Goal: Information Seeking & Learning: Learn about a topic

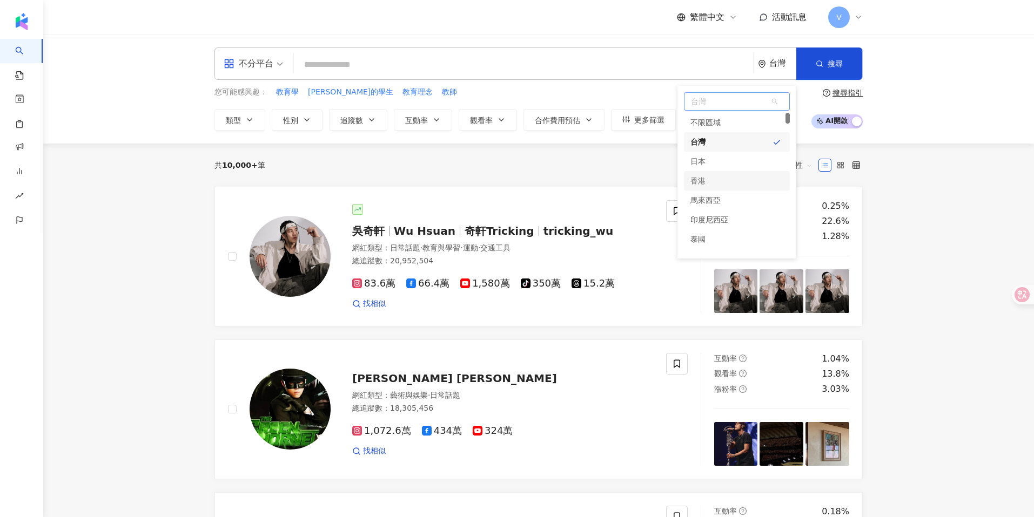
click at [722, 187] on div "香港" at bounding box center [737, 180] width 106 height 19
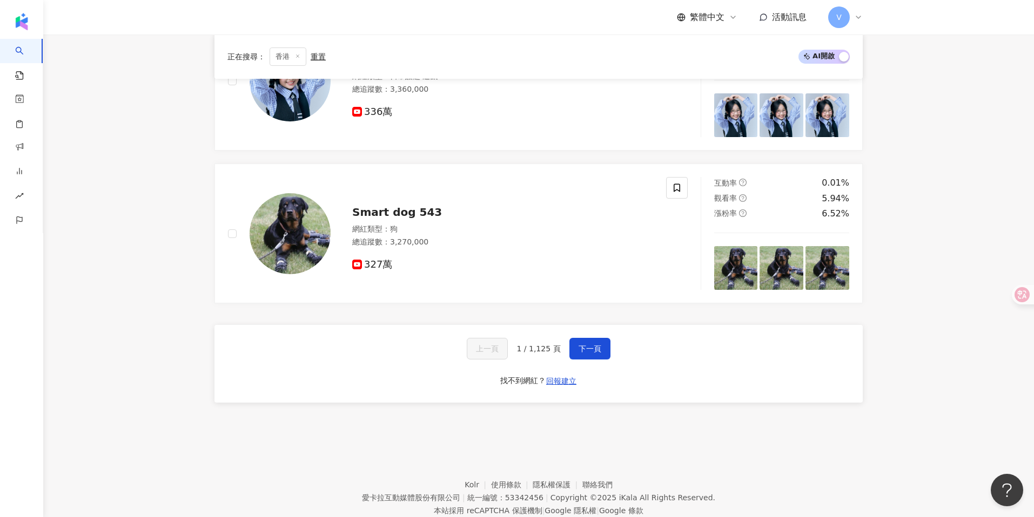
scroll to position [1738, 0]
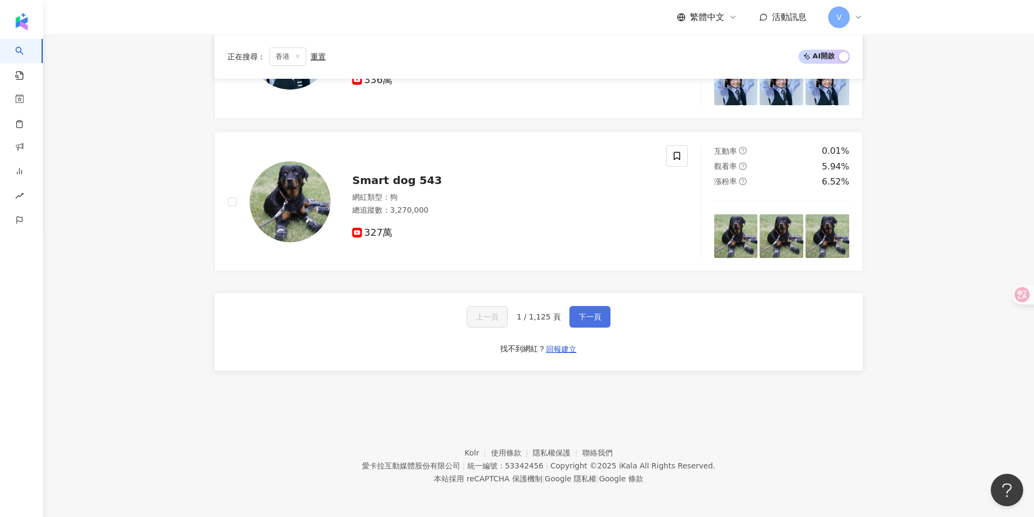
click at [578, 313] on span "下一頁" at bounding box center [589, 317] width 23 height 9
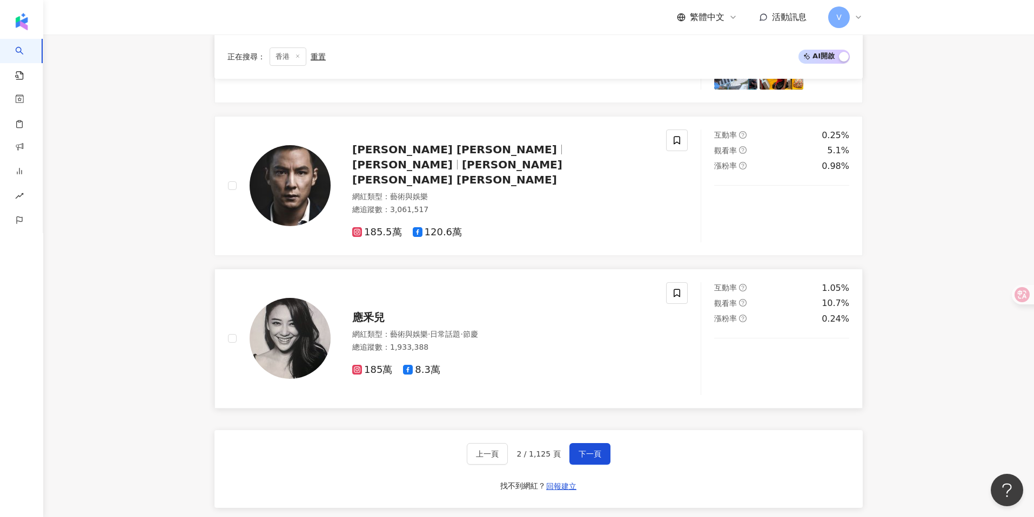
scroll to position [1824, 0]
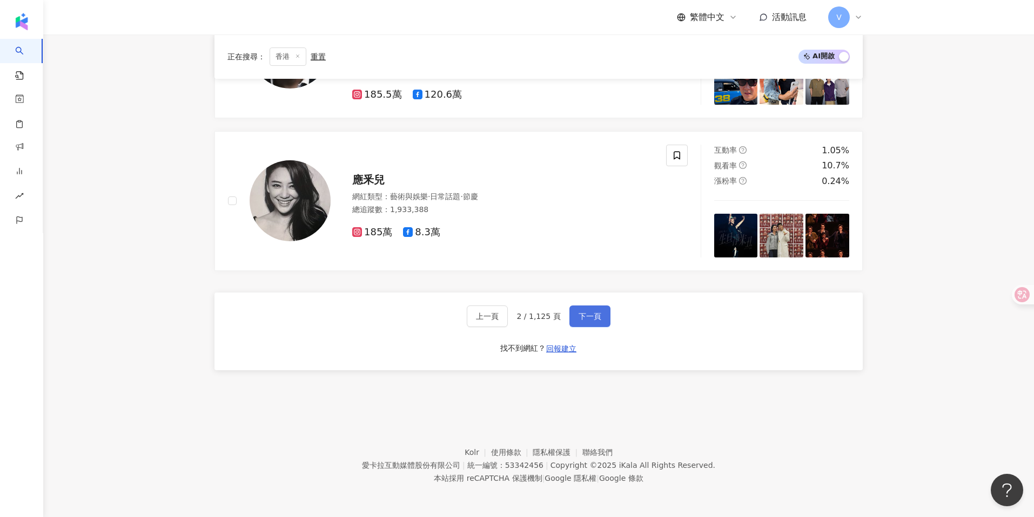
click at [587, 325] on button "下一頁" at bounding box center [589, 317] width 41 height 22
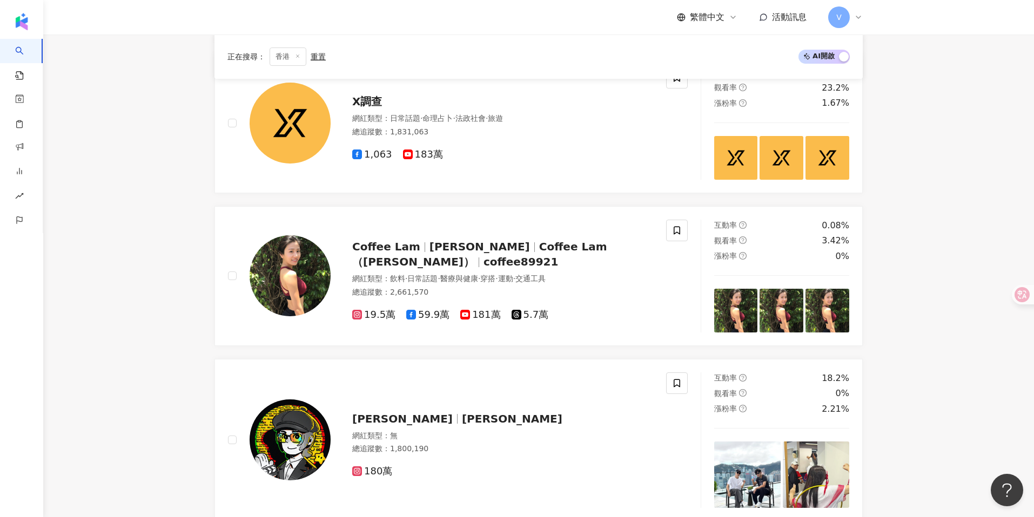
scroll to position [0, 0]
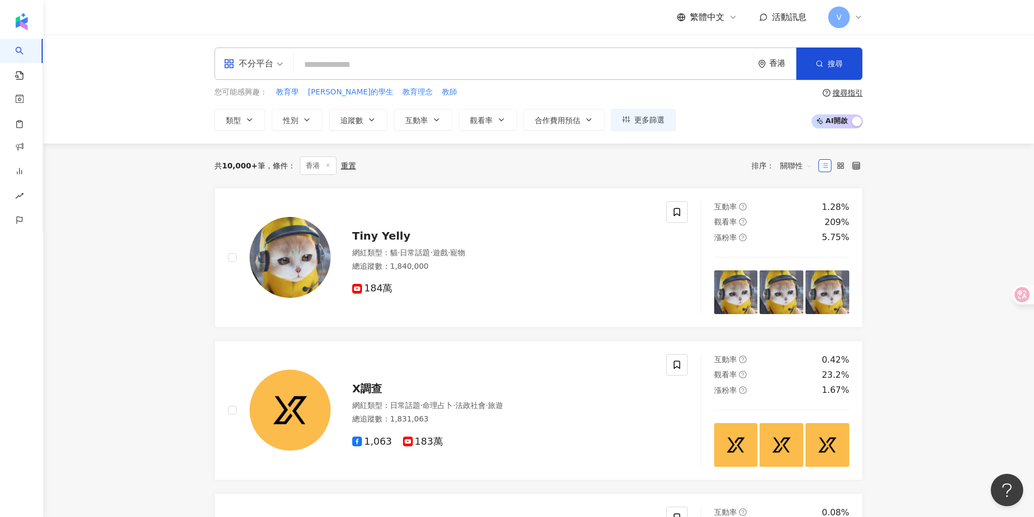
click at [315, 58] on input "search" at bounding box center [523, 65] width 450 height 21
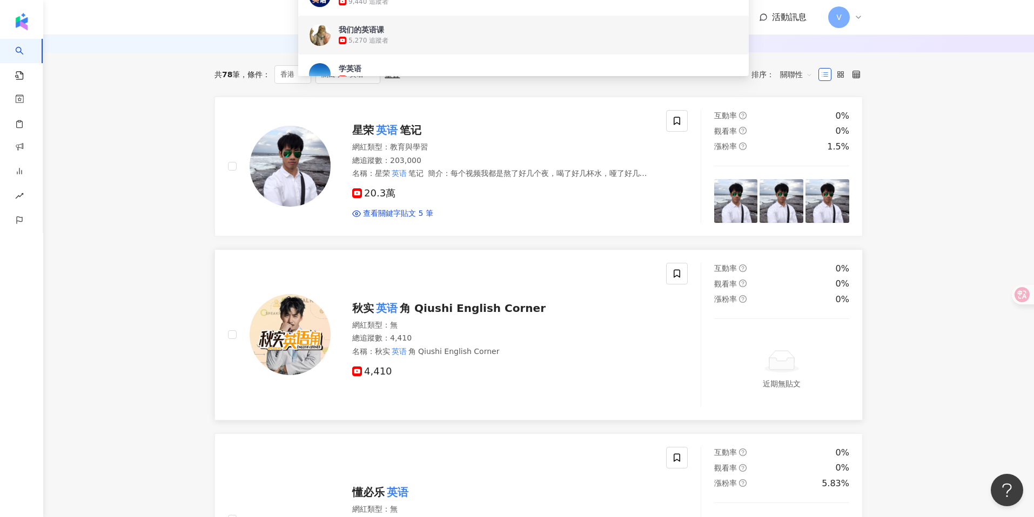
scroll to position [174, 0]
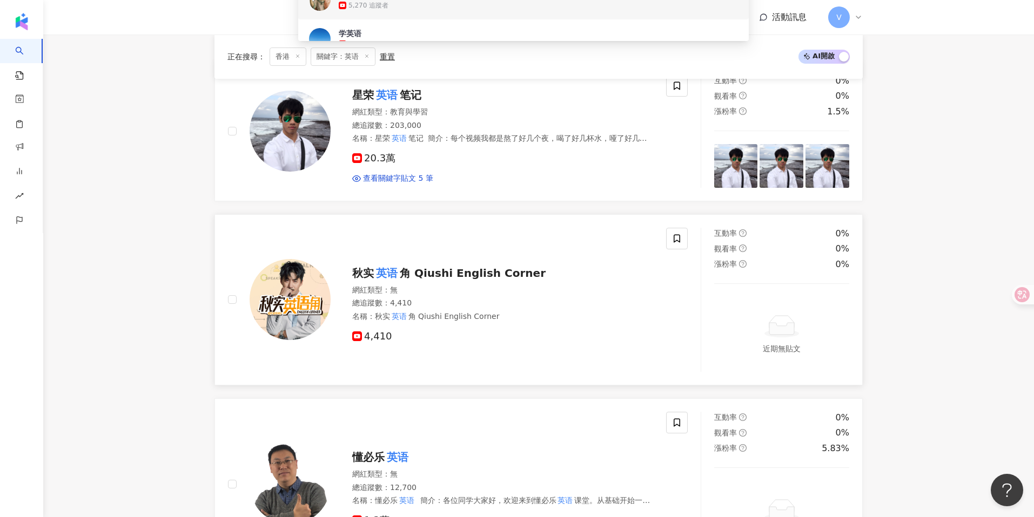
type input "**"
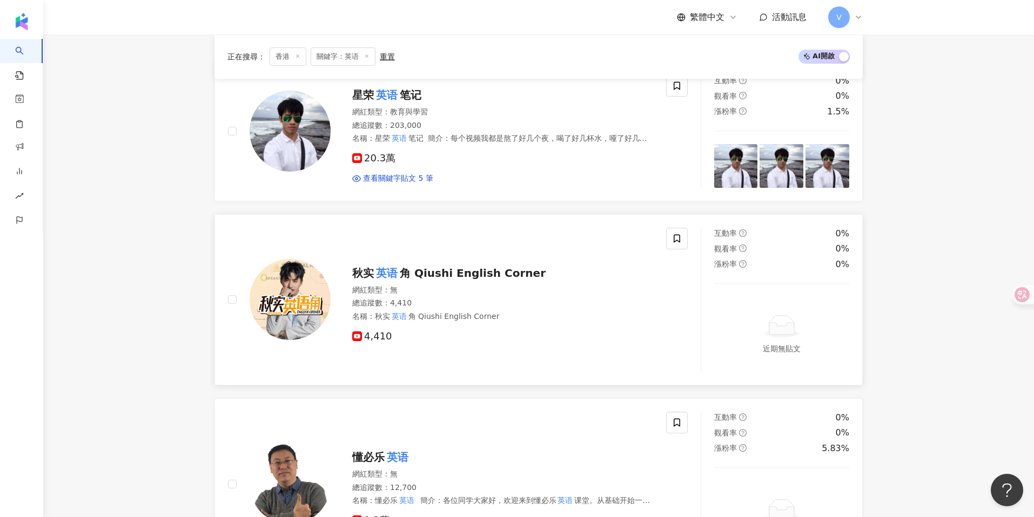
click at [442, 270] on span "角 Qiushi English Corner" at bounding box center [473, 273] width 146 height 13
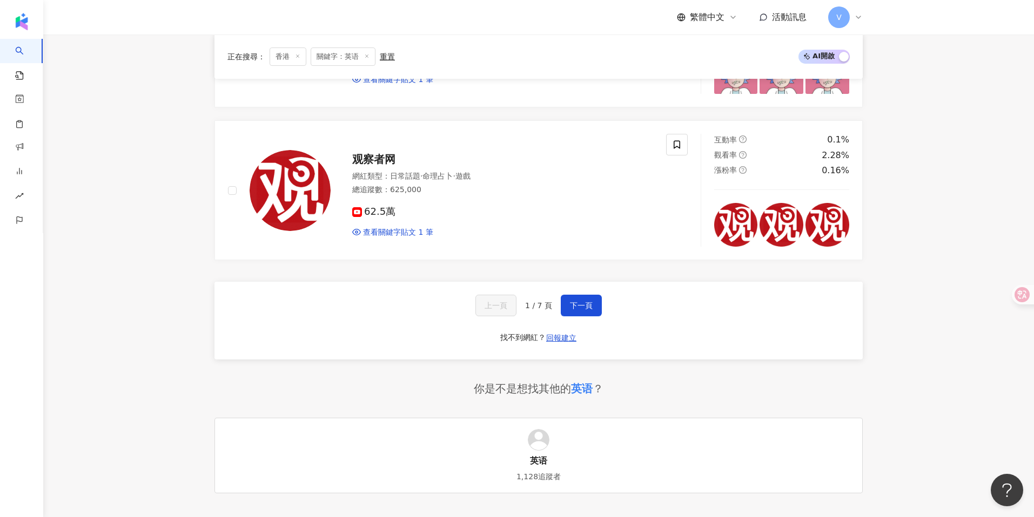
scroll to position [2160, 0]
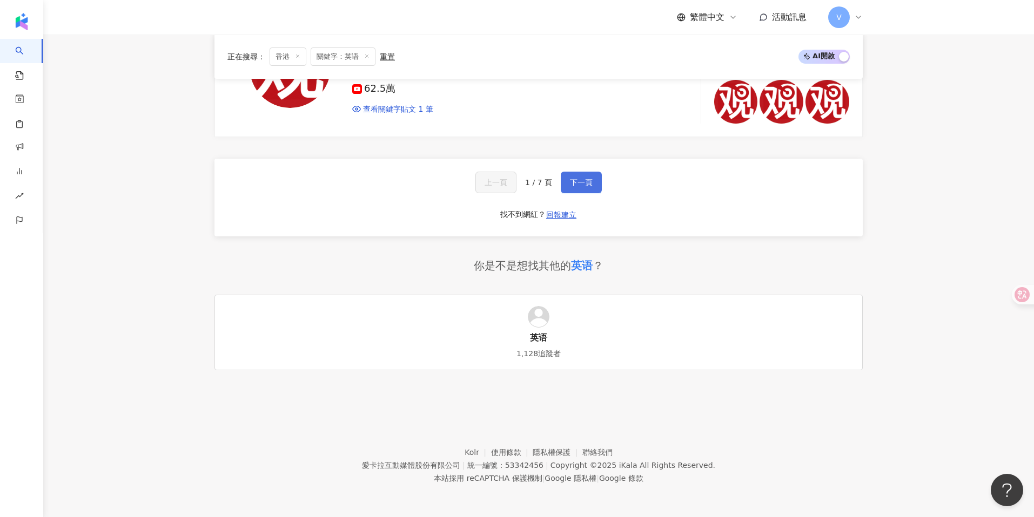
click at [587, 190] on button "下一頁" at bounding box center [581, 183] width 41 height 22
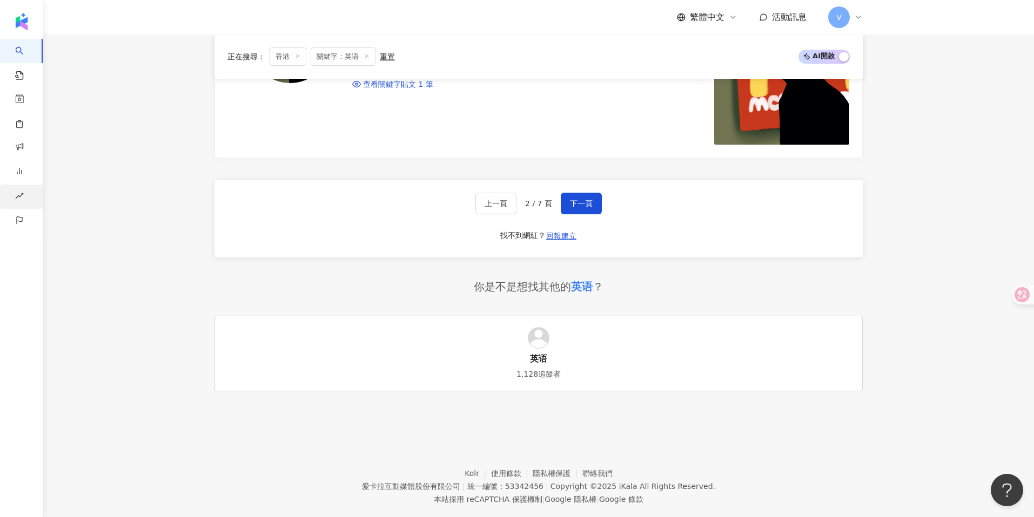
scroll to position [2012, 0]
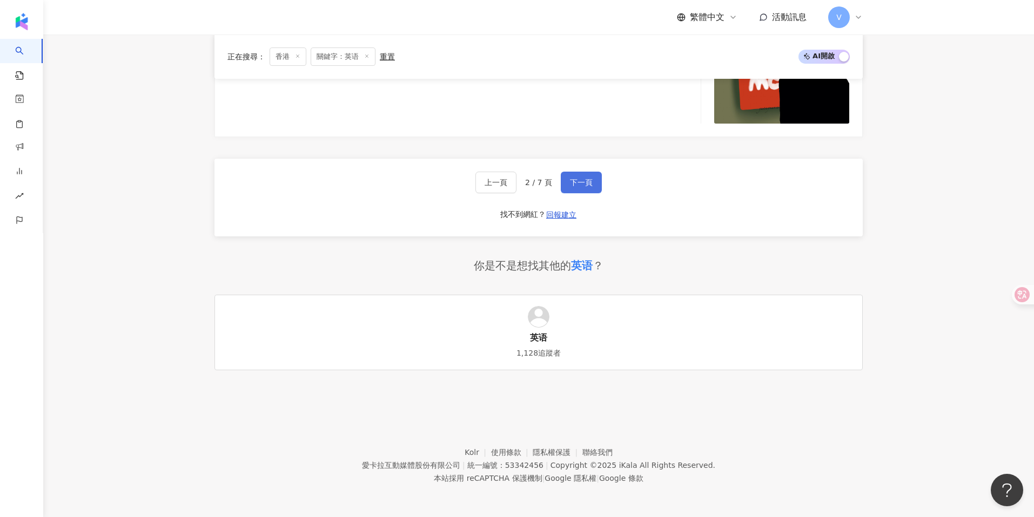
click at [586, 181] on span "下一頁" at bounding box center [581, 182] width 23 height 9
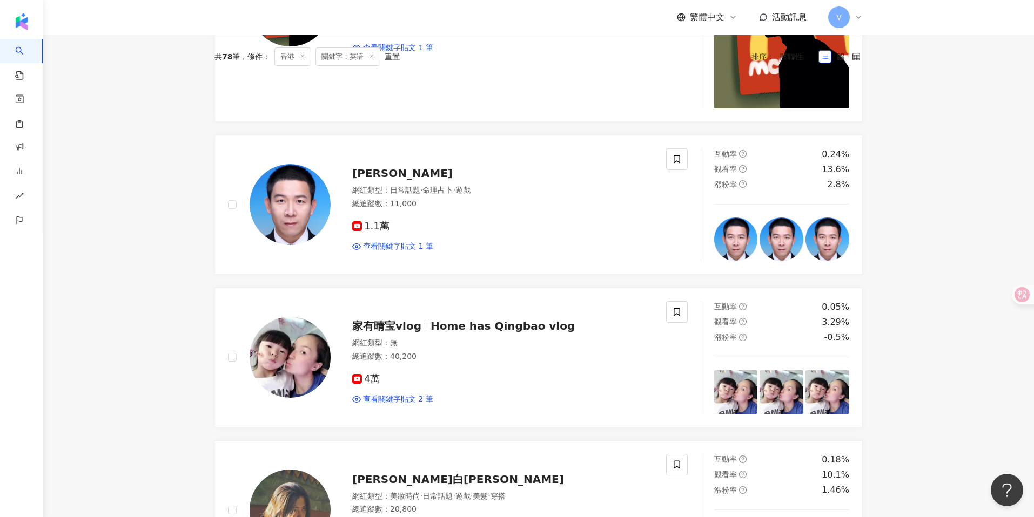
scroll to position [0, 0]
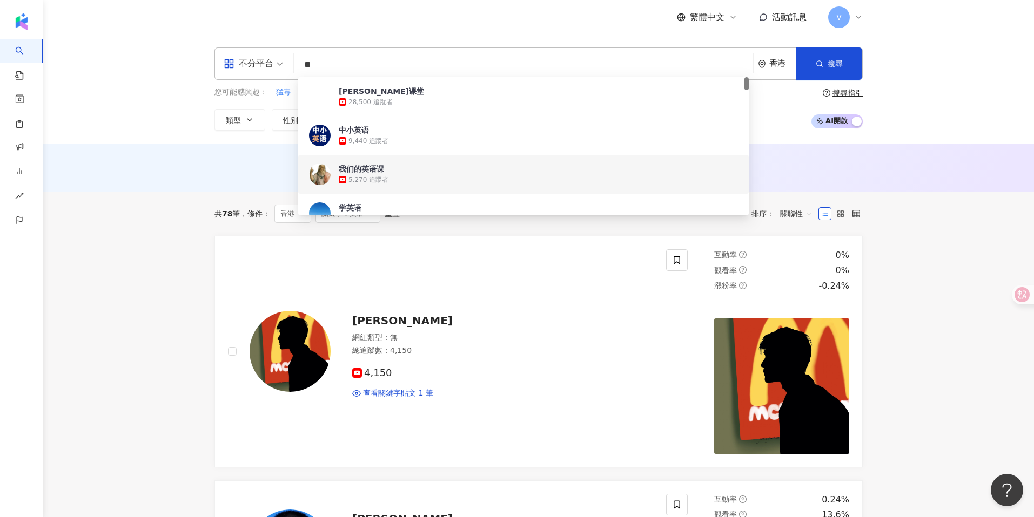
drag, startPoint x: 418, startPoint y: 56, endPoint x: 306, endPoint y: 57, distance: 112.3
click at [299, 53] on div "不分平台 ** 香港 搜尋 a509cbdb-5d03-47d5-b97a-c82c1ae0e653 fddced4a-bf8c-4ad7-9e9e-6e3c…" at bounding box center [538, 64] width 648 height 32
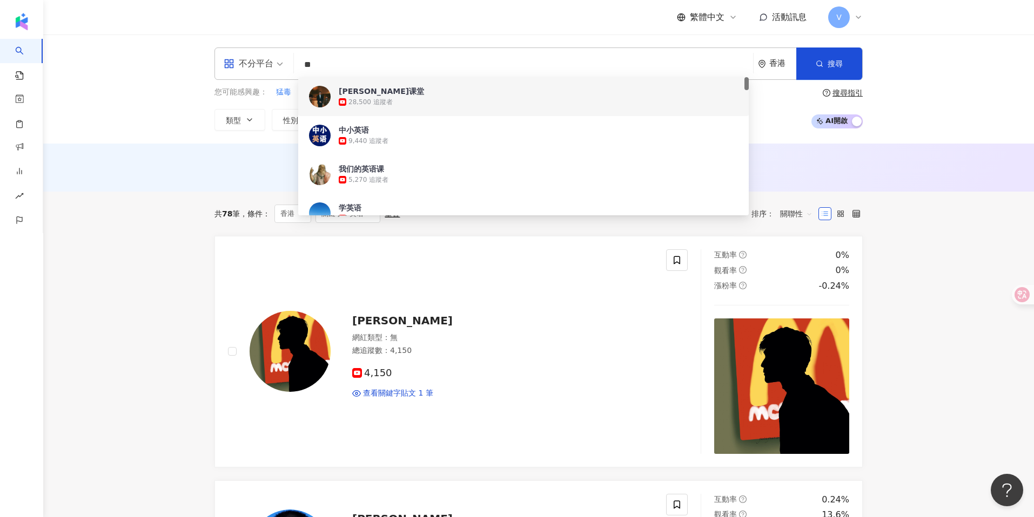
drag, startPoint x: 340, startPoint y: 69, endPoint x: 297, endPoint y: 46, distance: 48.6
click at [297, 46] on div "不分平台 ** 香港 搜尋 0983363e-652b-4aac-bc0a-d15e2fa1388d a509cbdb-5d03-47d5-b97a-c82c…" at bounding box center [538, 89] width 991 height 109
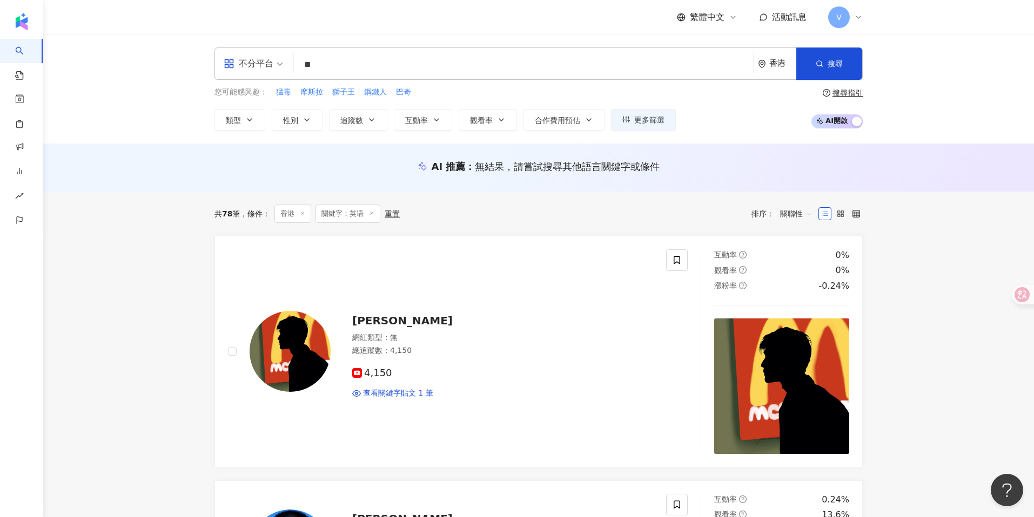
type input "**"
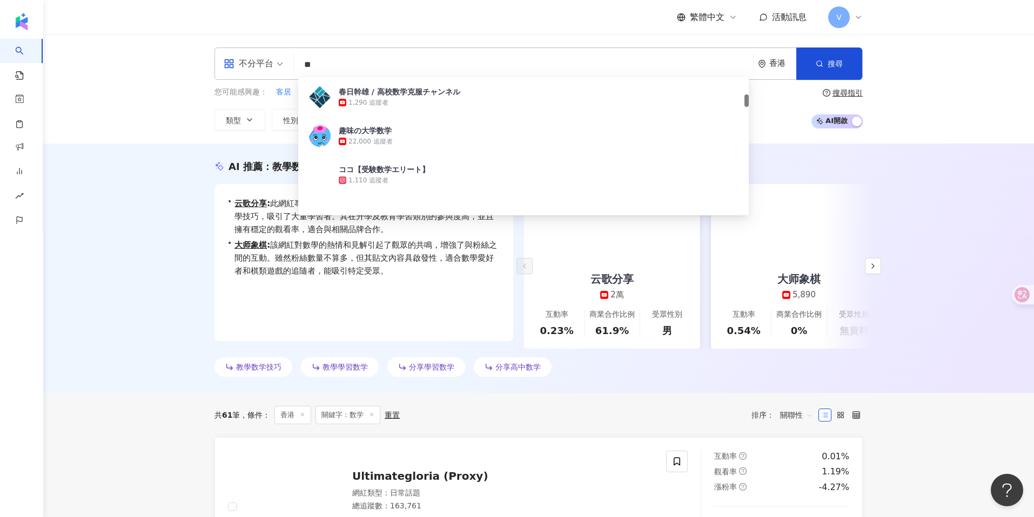
scroll to position [322, 0]
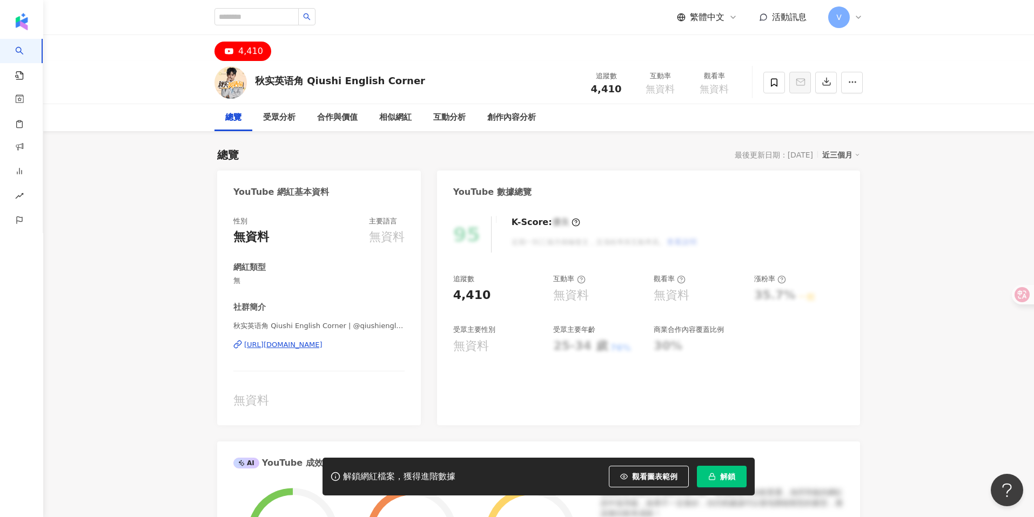
click at [322, 345] on div "[URL][DOMAIN_NAME]" at bounding box center [283, 345] width 78 height 10
